Goal: Task Accomplishment & Management: Manage account settings

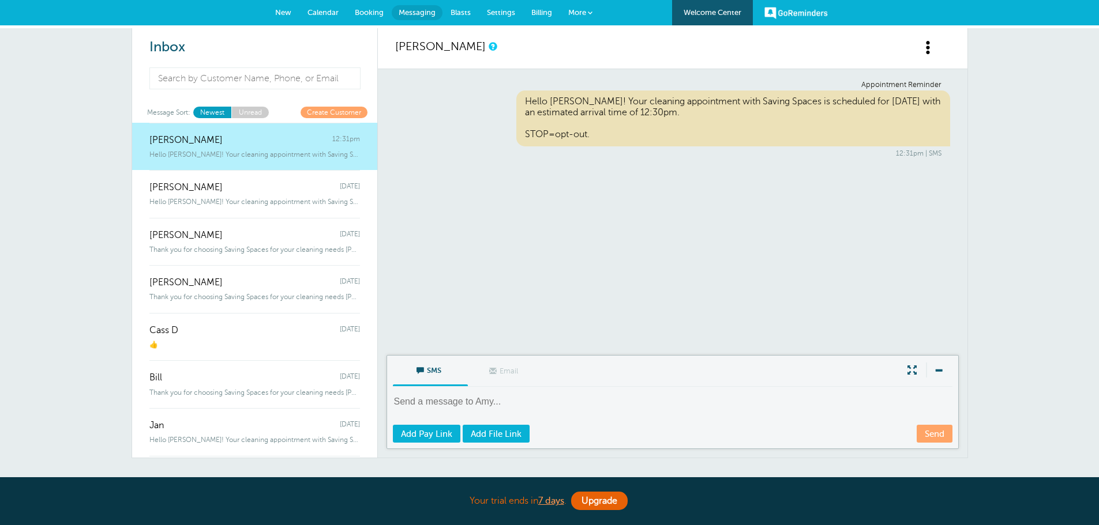
click at [715, 9] on link "Welcome Center" at bounding box center [712, 12] width 81 height 25
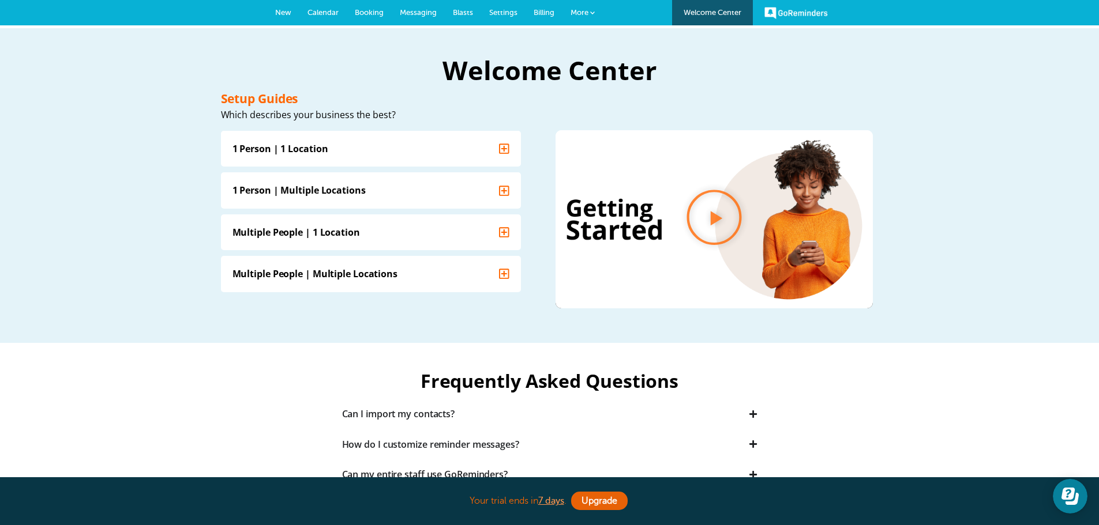
click at [805, 21] on link "GoReminders" at bounding box center [795, 12] width 63 height 25
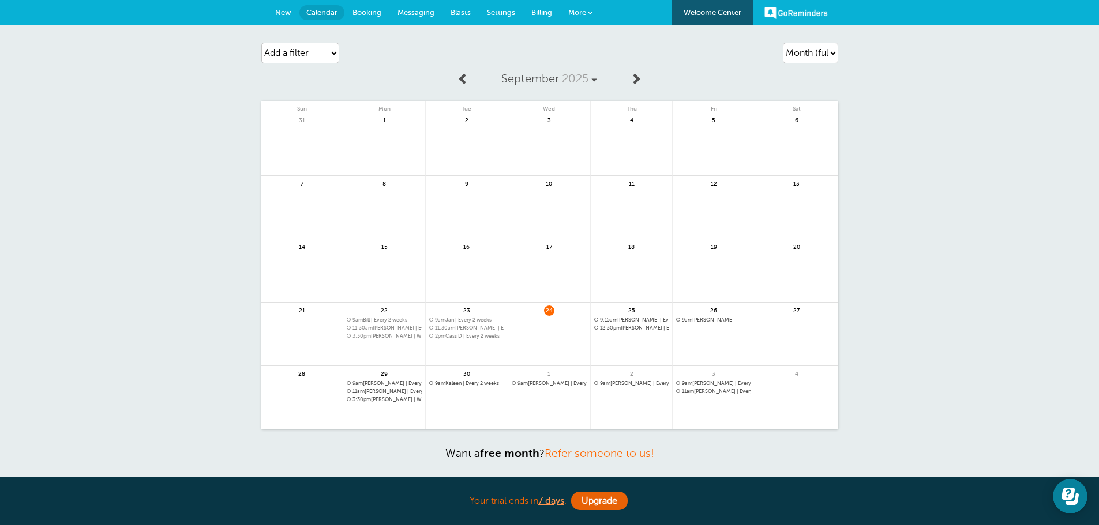
click at [570, 10] on span "More" at bounding box center [577, 12] width 18 height 9
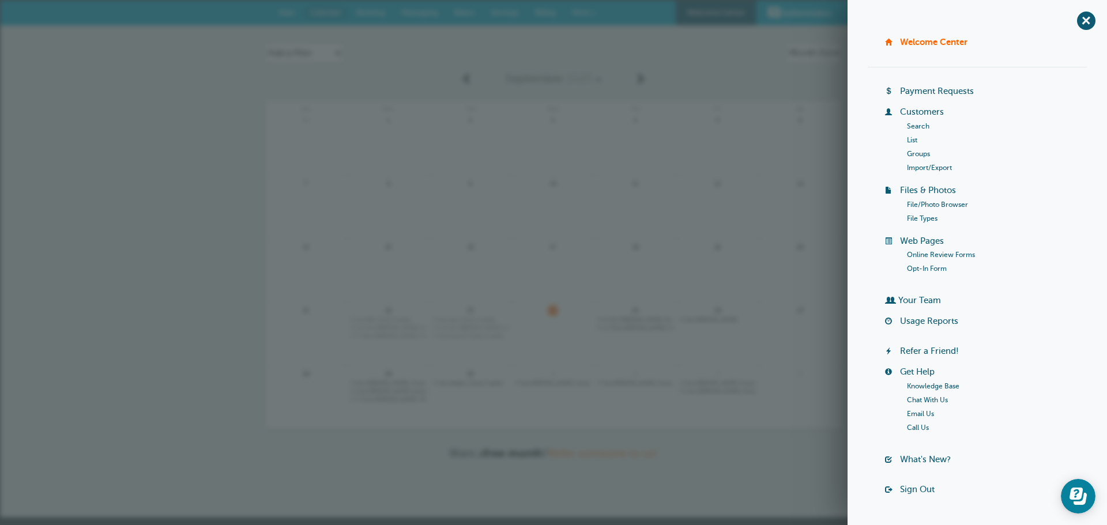
click at [934, 95] on link "Payment Requests" at bounding box center [937, 91] width 74 height 9
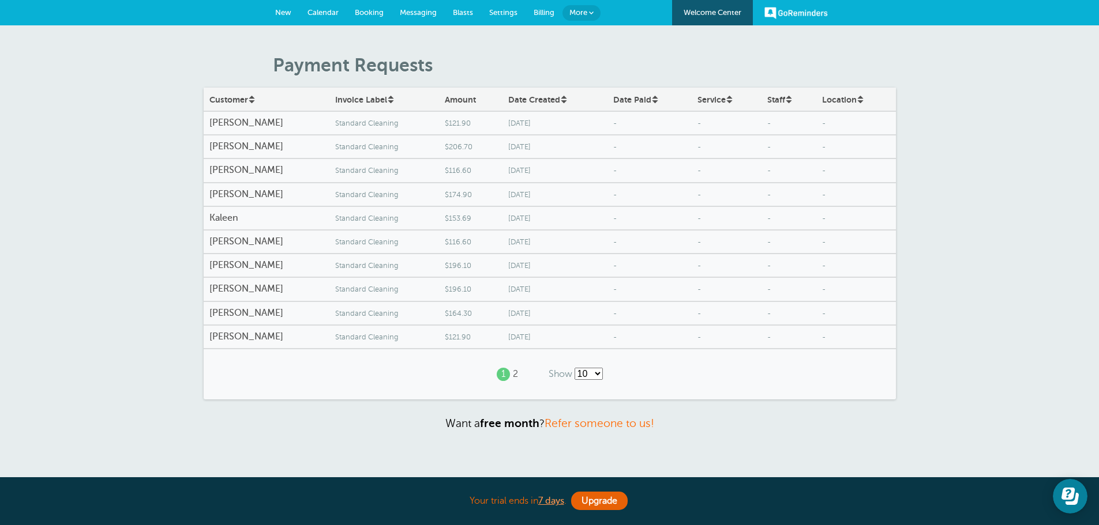
click at [520, 374] on div "1 2" at bounding box center [508, 374] width 50 height 31
click at [518, 374] on div "1 2" at bounding box center [508, 374] width 50 height 31
click at [514, 375] on link "2" at bounding box center [515, 374] width 5 height 11
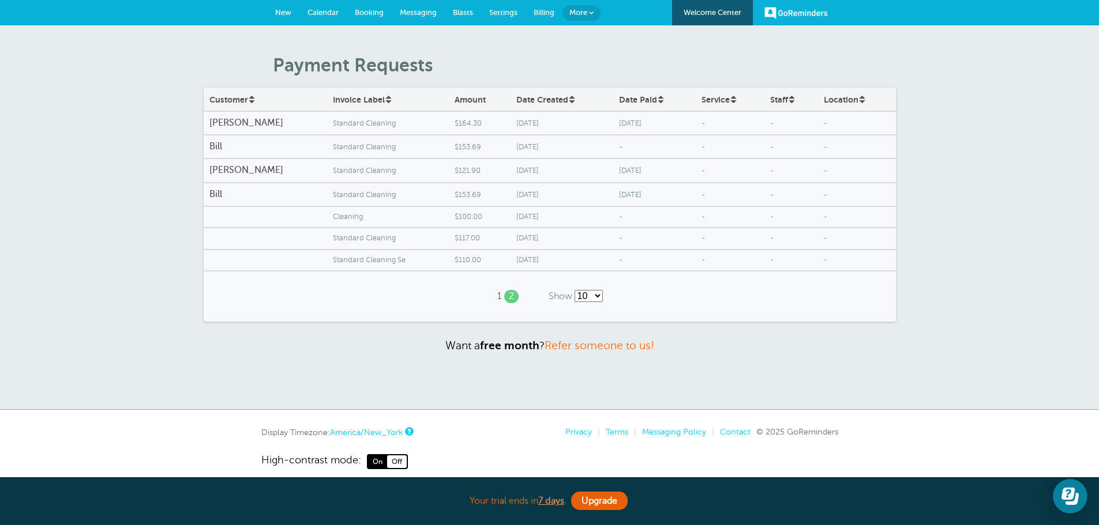
click at [619, 121] on span "[DATE]" at bounding box center [654, 123] width 71 height 9
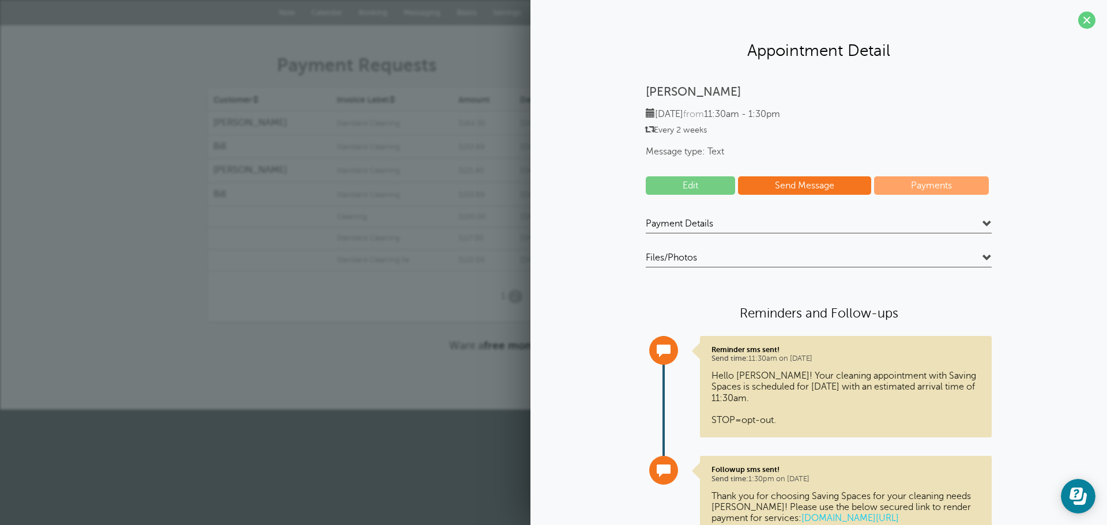
click at [910, 223] on h4 "Payment Details" at bounding box center [819, 226] width 346 height 16
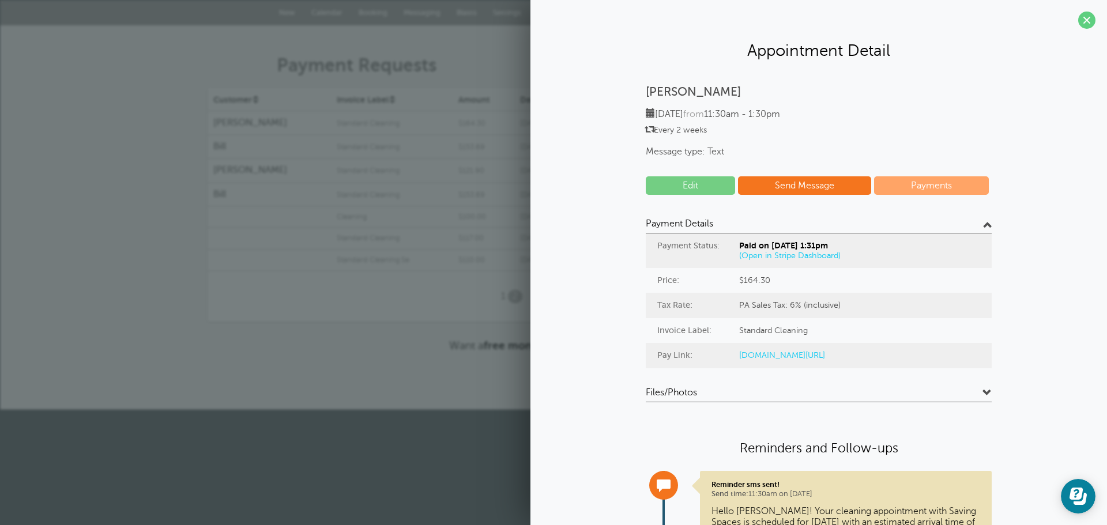
click at [788, 254] on link "(Open in Stripe Dashboard)" at bounding box center [790, 255] width 102 height 9
